Goal: Task Accomplishment & Management: Manage account settings

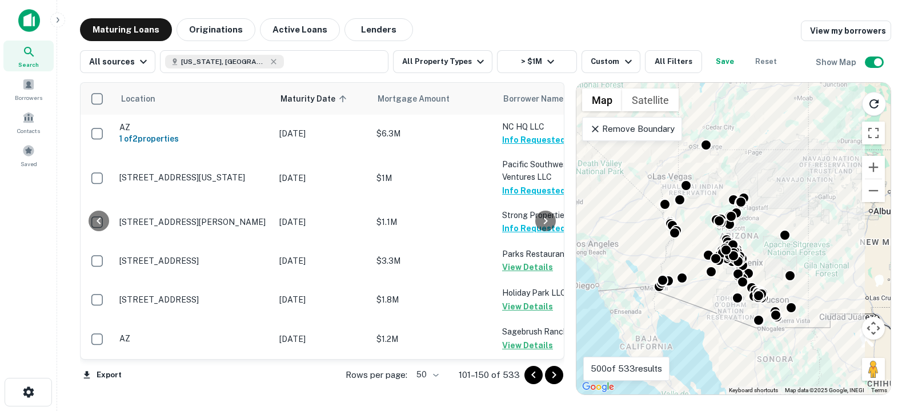
scroll to position [1447, 134]
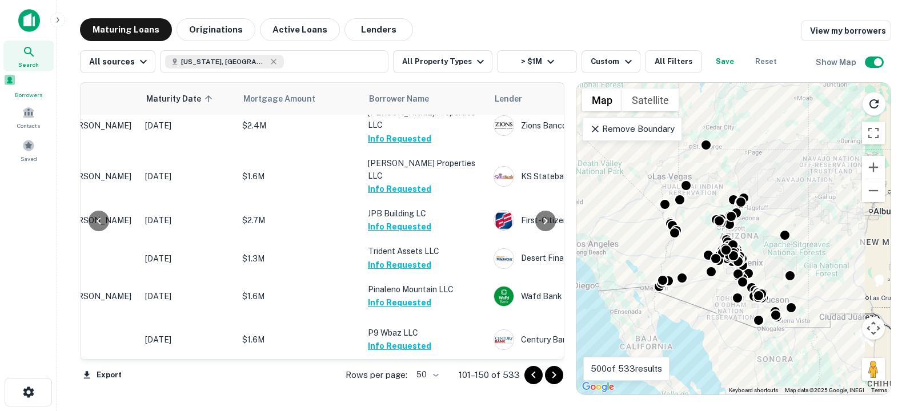
click at [29, 92] on div "Borrowers" at bounding box center [28, 87] width 50 height 26
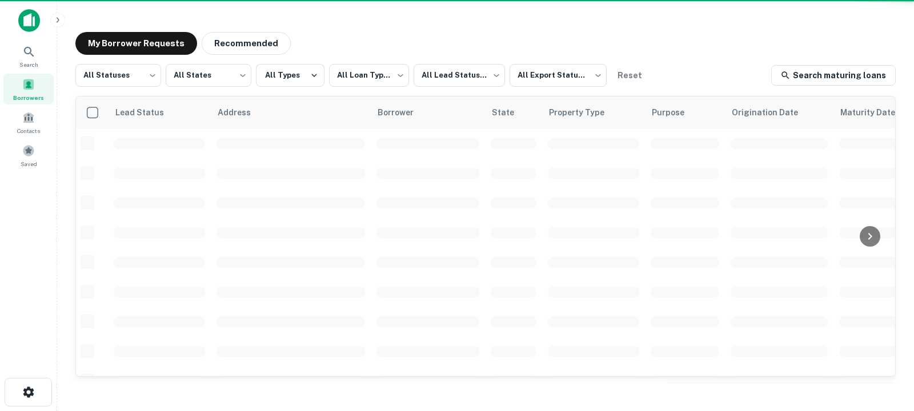
scroll to position [495, 0]
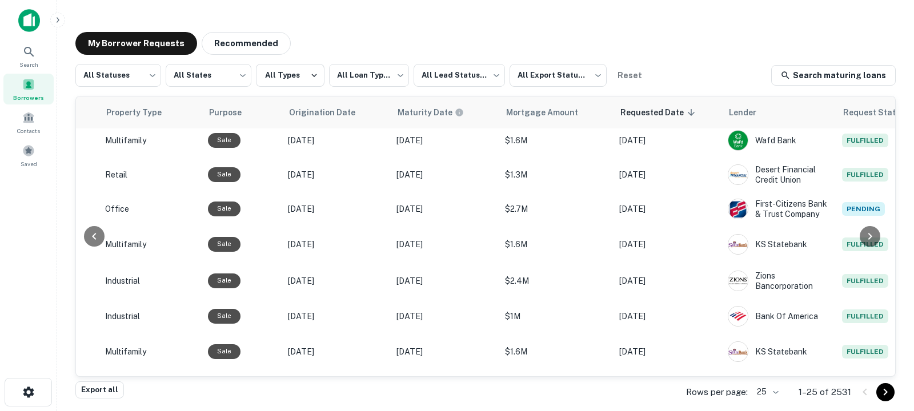
scroll to position [0, 444]
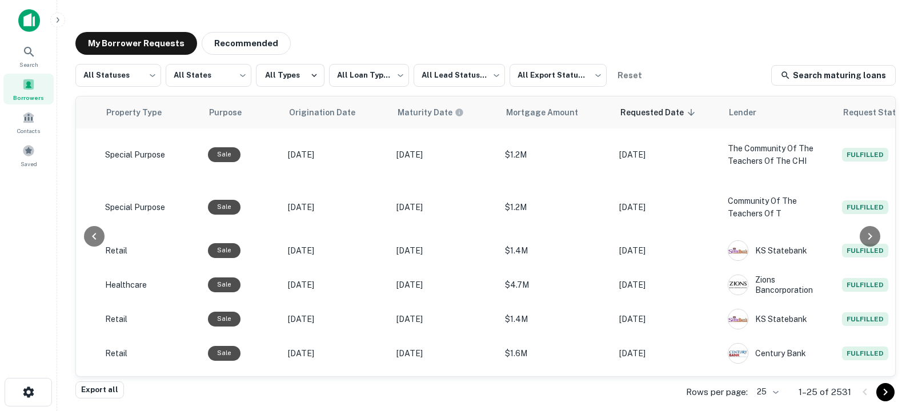
click at [734, 395] on p "Rows per page:" at bounding box center [717, 393] width 62 height 14
click at [767, 390] on body "**********" at bounding box center [457, 205] width 914 height 411
click at [770, 314] on li "50" at bounding box center [768, 305] width 39 height 21
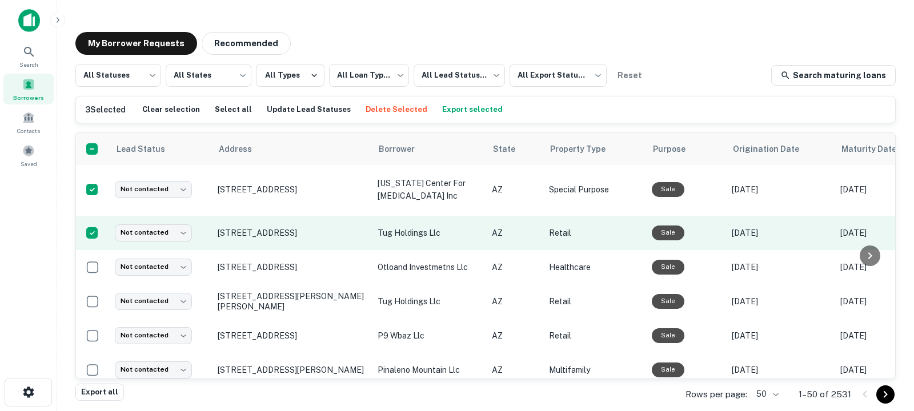
scroll to position [54, 0]
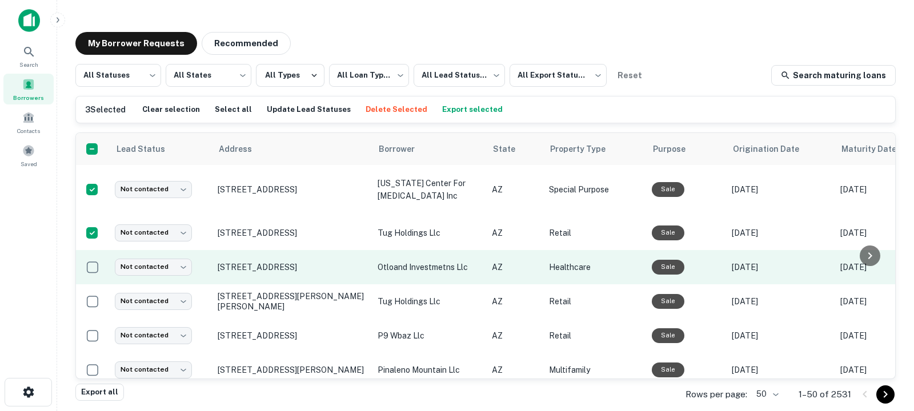
click at [89, 281] on td at bounding box center [92, 267] width 33 height 34
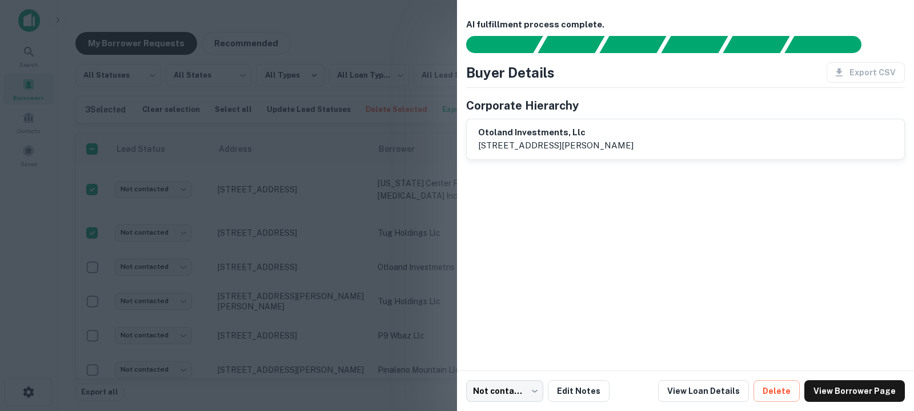
click at [93, 278] on div at bounding box center [457, 205] width 914 height 411
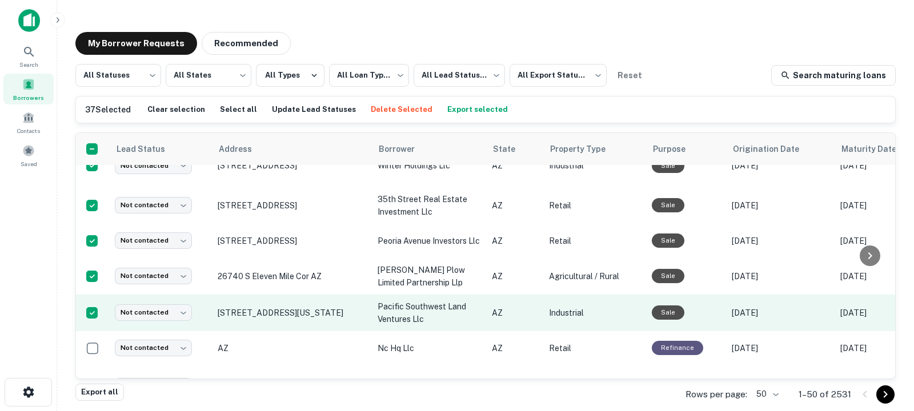
scroll to position [1220, 0]
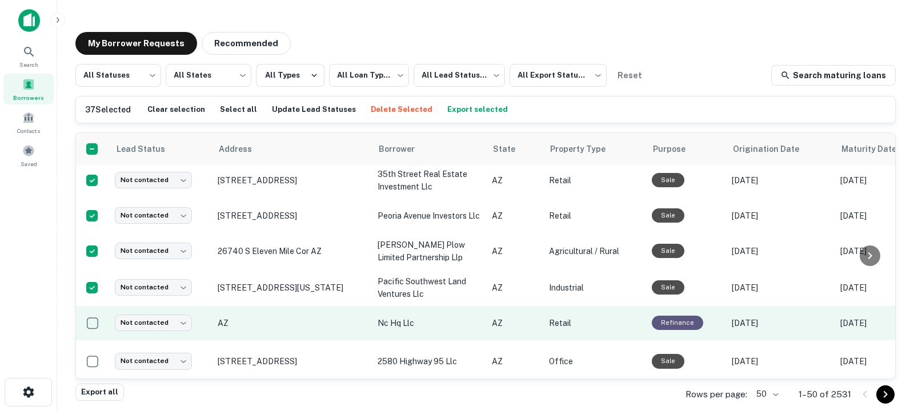
click at [94, 306] on td at bounding box center [92, 323] width 33 height 34
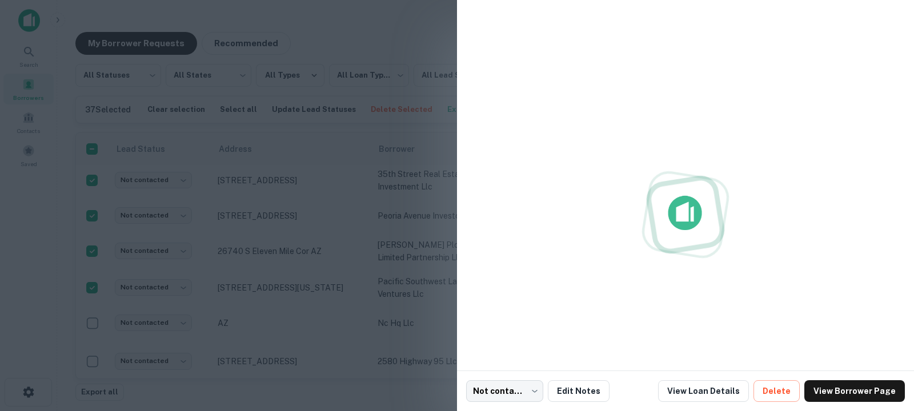
click at [94, 317] on div at bounding box center [457, 205] width 914 height 411
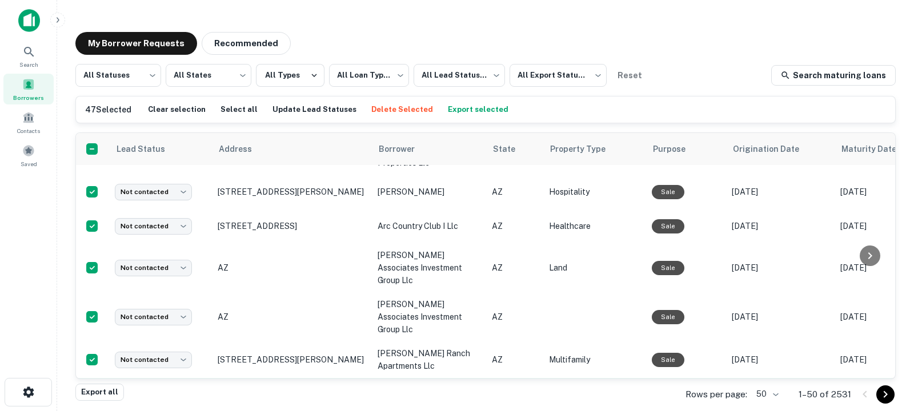
scroll to position [1557, 0]
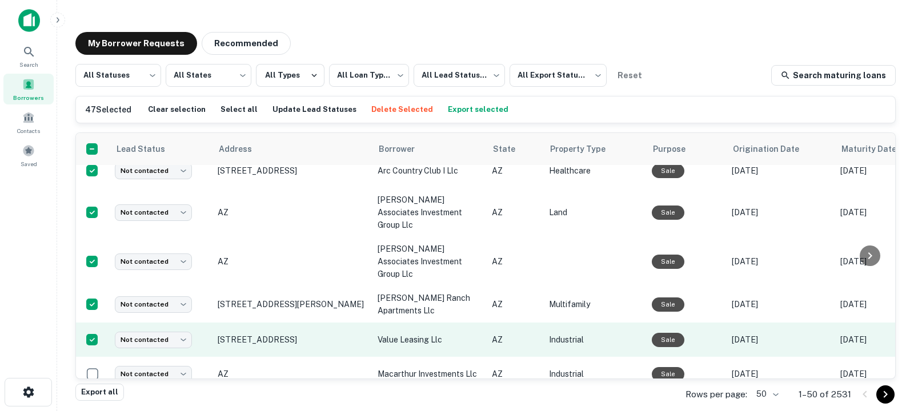
click at [93, 357] on td at bounding box center [92, 374] width 33 height 34
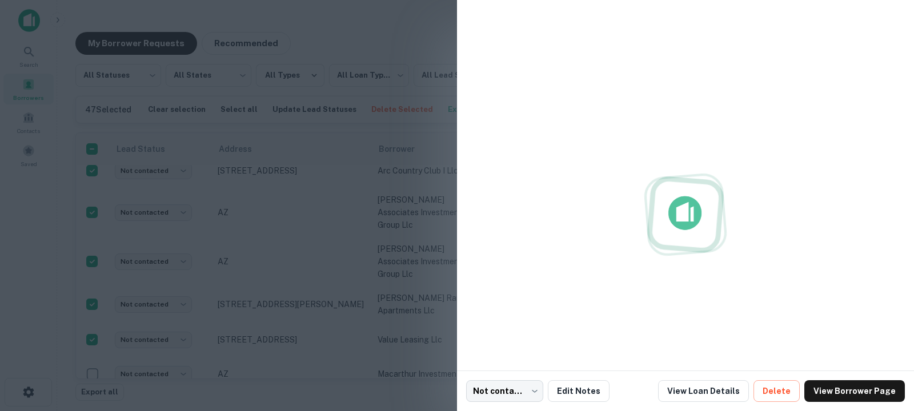
click at [91, 358] on div at bounding box center [457, 205] width 914 height 411
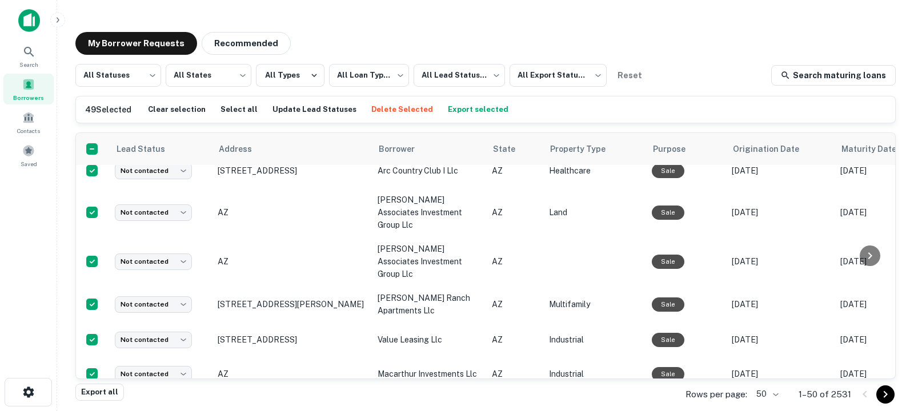
scroll to position [1579, 0]
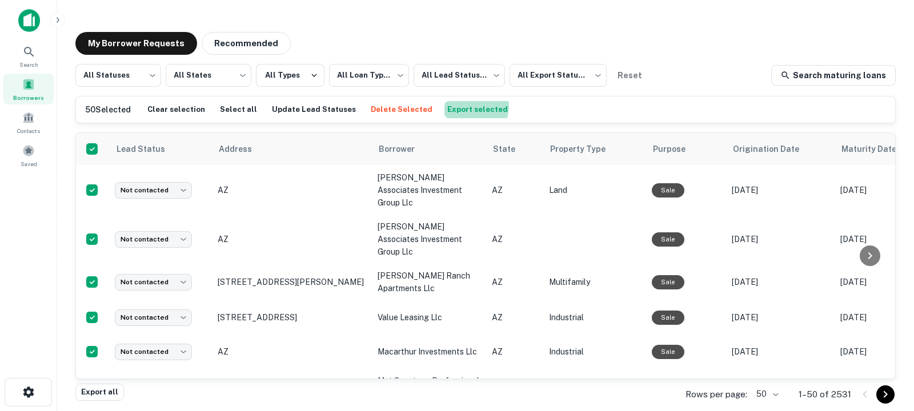
click at [445, 105] on button "Export selected" at bounding box center [478, 109] width 66 height 17
